Goal: Transaction & Acquisition: Obtain resource

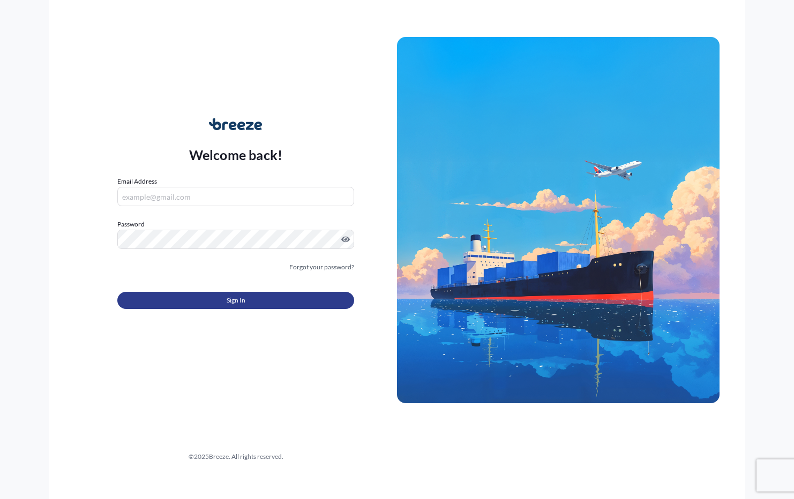
type input "[EMAIL_ADDRESS][DOMAIN_NAME]"
click at [248, 300] on button "Sign In" at bounding box center [235, 300] width 237 height 17
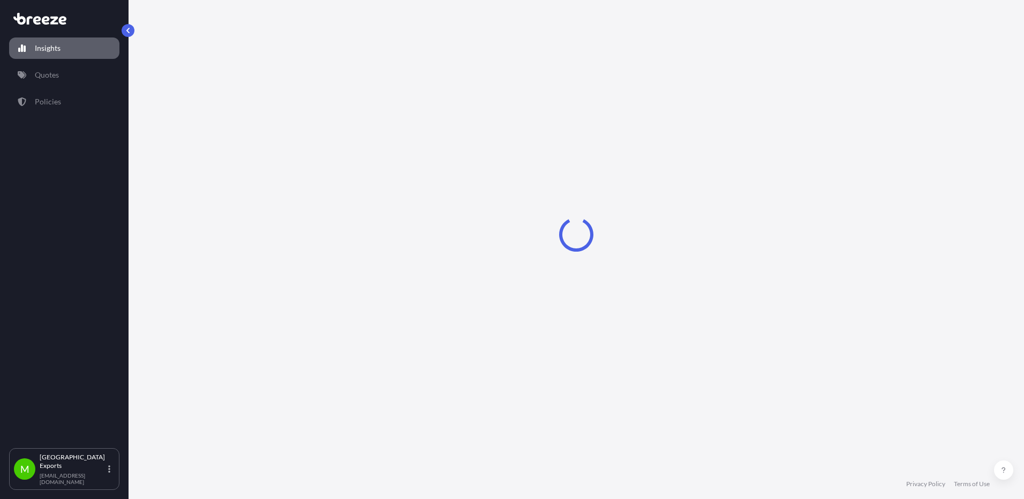
select select "2025"
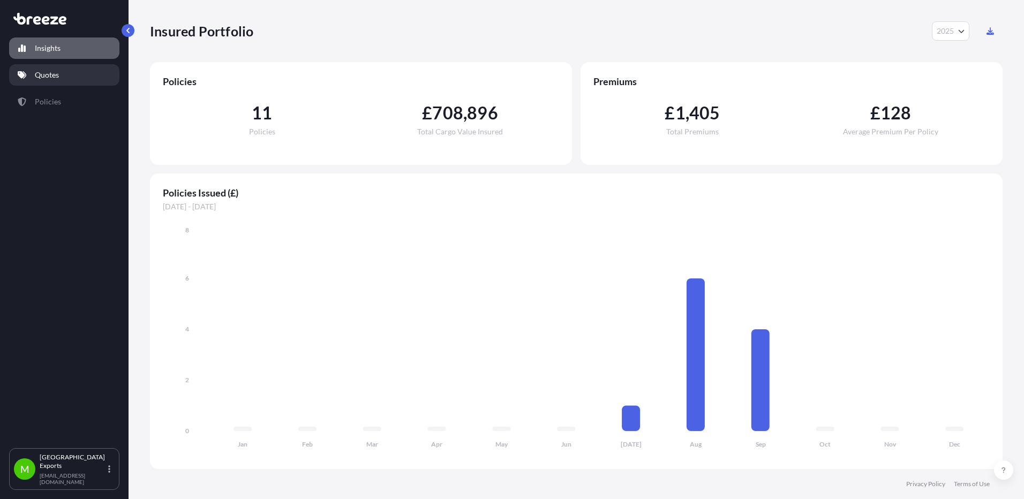
click at [64, 76] on link "Quotes" at bounding box center [64, 74] width 110 height 21
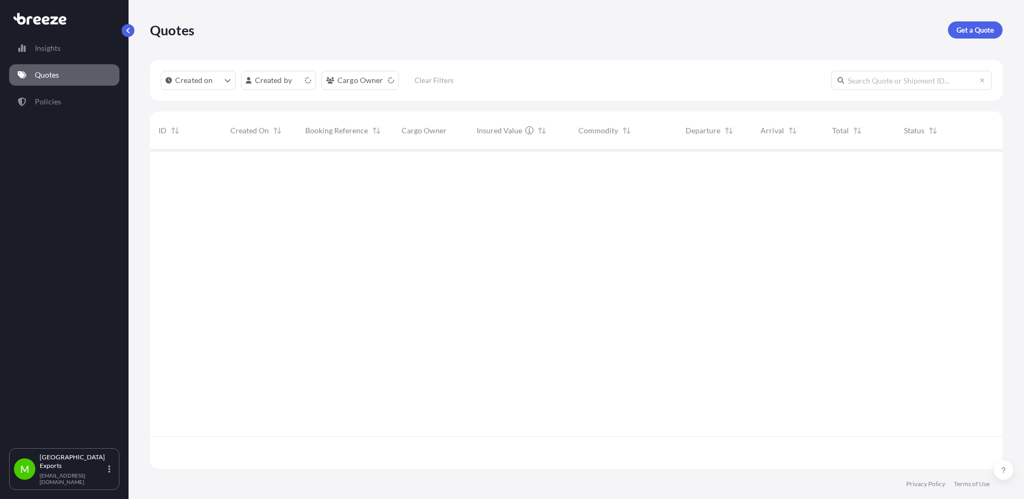
scroll to position [317, 845]
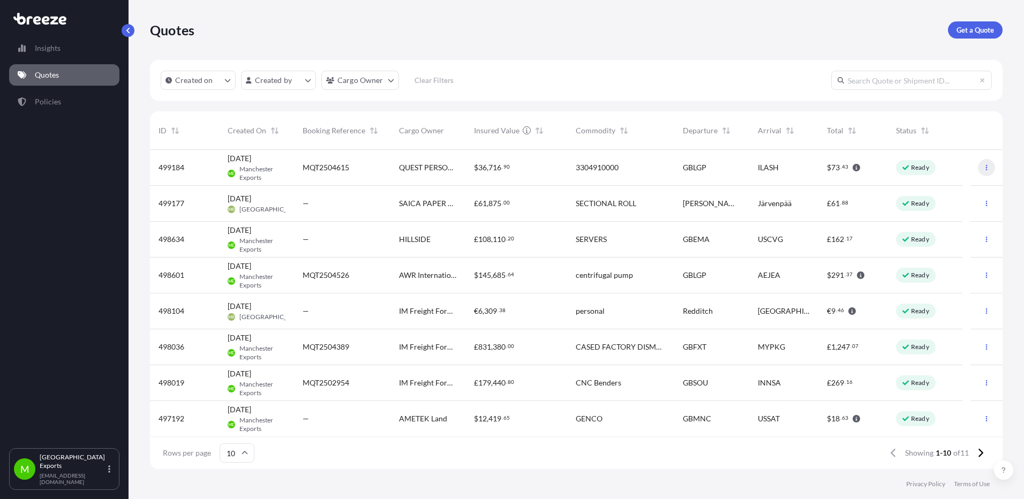
click at [793, 169] on icon "button" at bounding box center [986, 167] width 6 height 6
click at [252, 176] on span "Manchester Exports" at bounding box center [262, 173] width 46 height 17
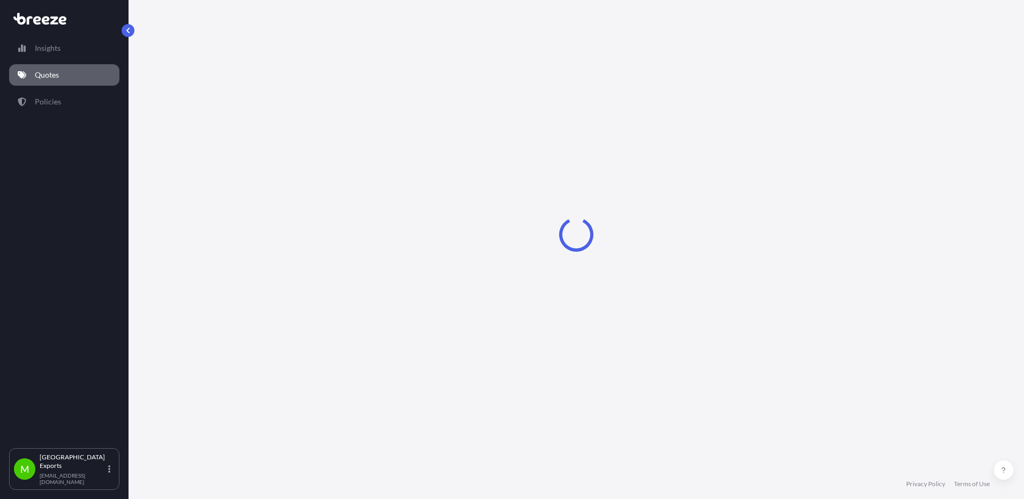
select select "Road"
select select "Sea"
select select "2"
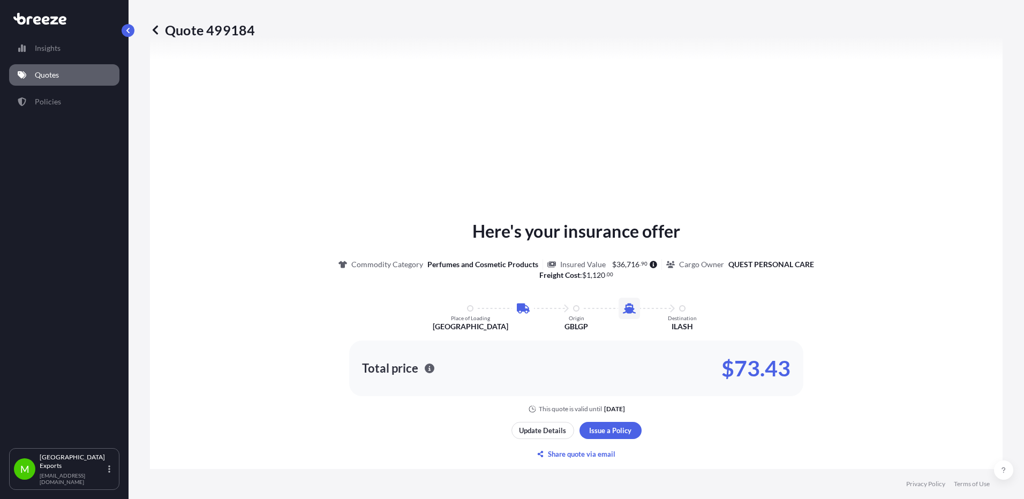
scroll to position [337, 0]
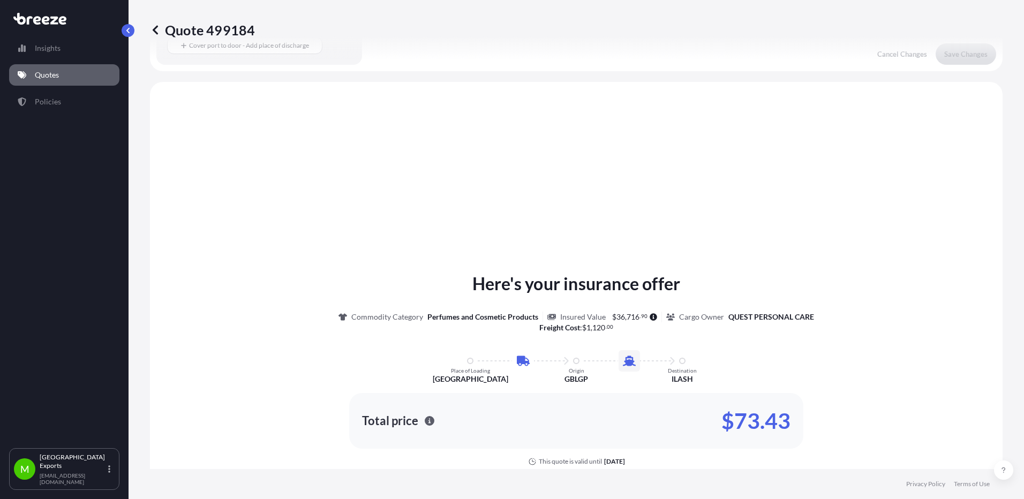
drag, startPoint x: 621, startPoint y: 268, endPoint x: 545, endPoint y: 185, distance: 112.2
click at [545, 185] on div "Here's your insurance offer Commodity Category Perfumes and Cosmetic Products I…" at bounding box center [576, 393] width 823 height 592
click at [617, 267] on div "Here's your insurance offer Commodity Category Perfumes and Cosmetic Products I…" at bounding box center [576, 393] width 823 height 592
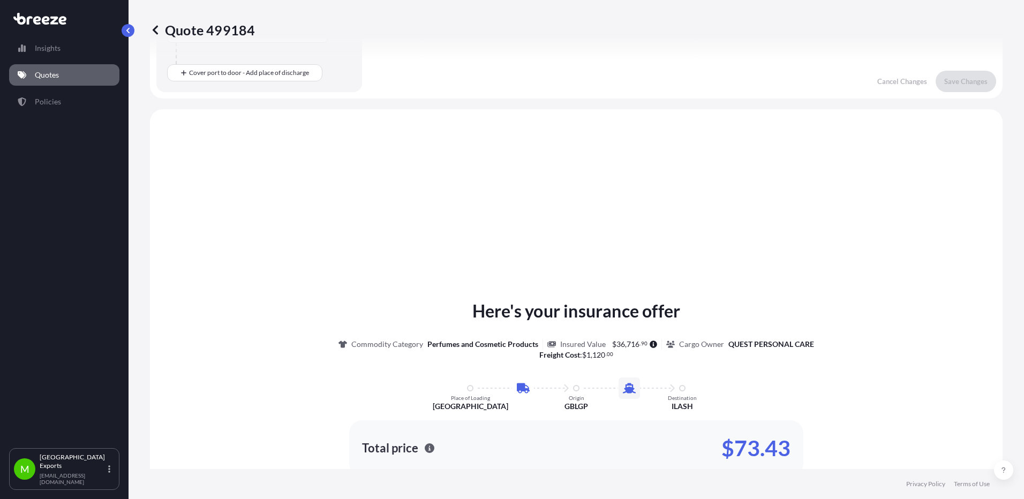
scroll to position [283, 0]
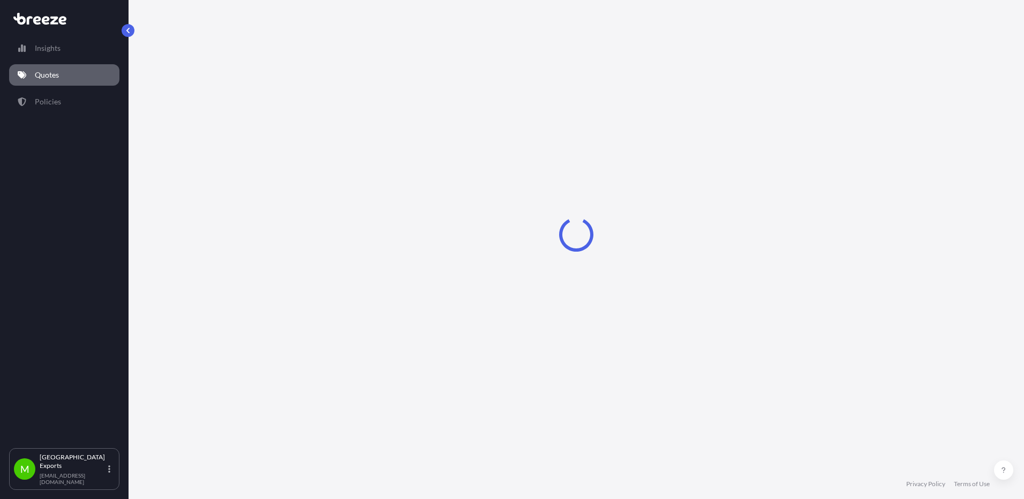
select select "Road"
select select "Sea"
select select "2"
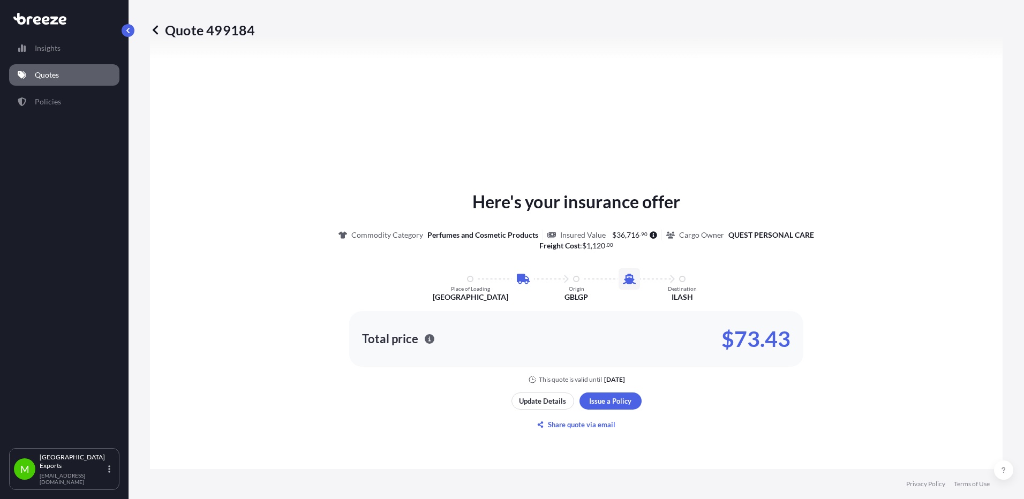
scroll to position [472, 0]
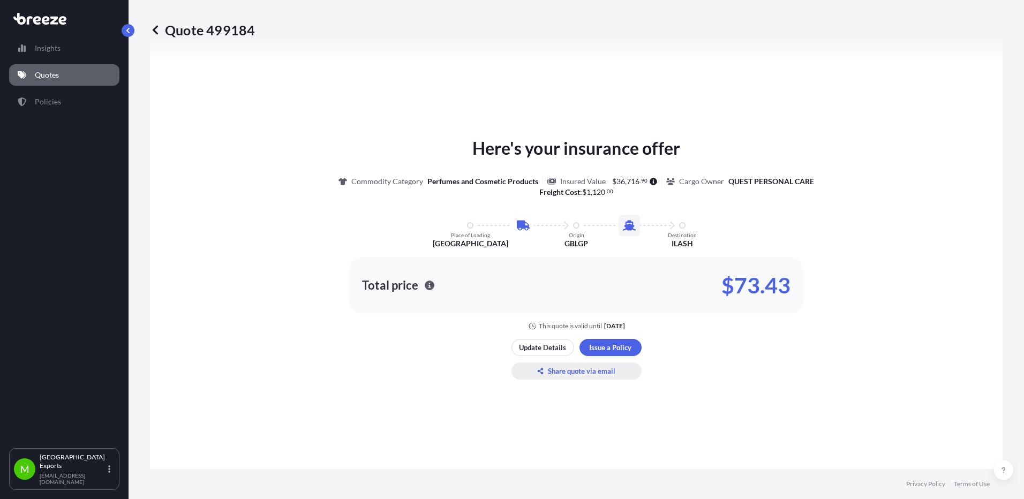
click at [581, 375] on p "Share quote via email" at bounding box center [581, 371] width 67 height 11
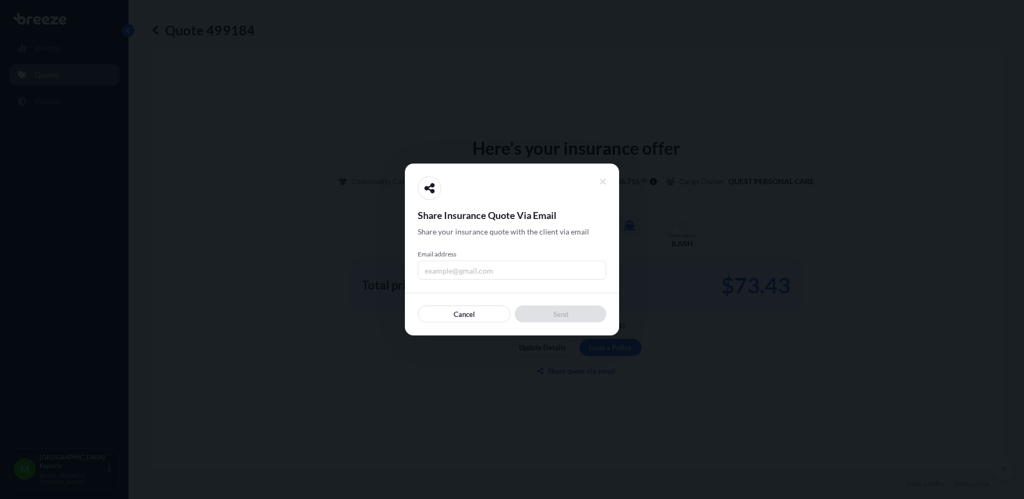
click at [494, 270] on input "Email address" at bounding box center [512, 270] width 189 height 19
type input "[EMAIL_ADDRESS][DOMAIN_NAME]"
